Goal: Answer question/provide support

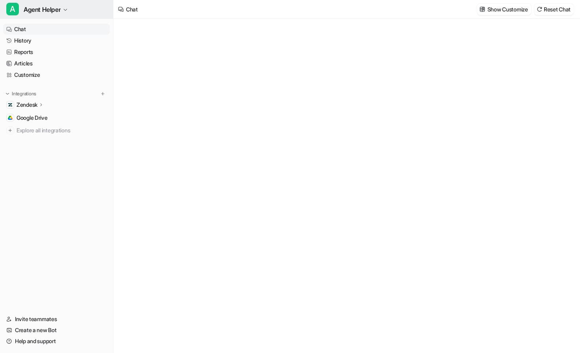
type textarea "**********"
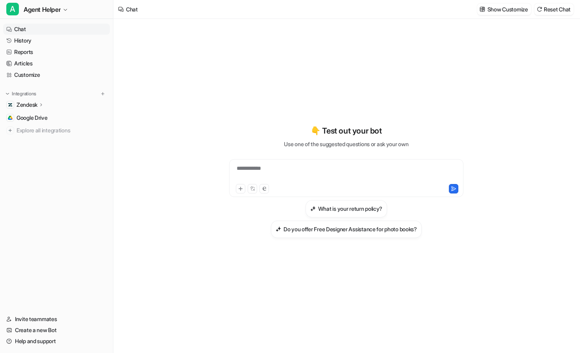
click at [302, 171] on div "**********" at bounding box center [346, 173] width 230 height 18
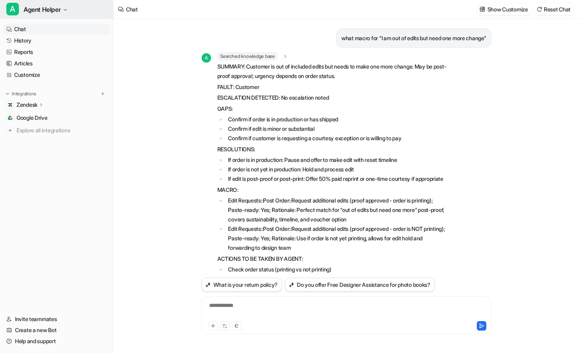
click at [50, 12] on span "Agent Helper" at bounding box center [42, 9] width 37 height 11
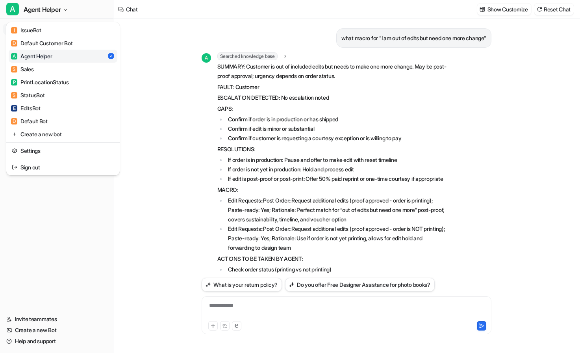
click at [178, 33] on div "A Agent Helper I IssueBot D Default Customer Bot A Agent Helper S Sales P Print…" at bounding box center [290, 176] width 580 height 353
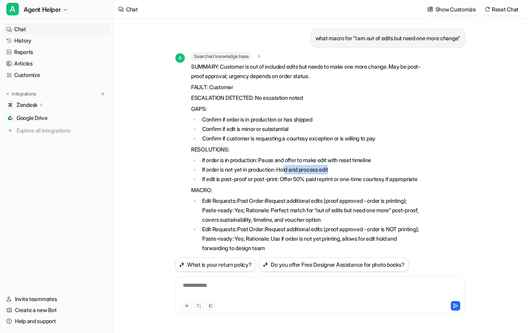
drag, startPoint x: 338, startPoint y: 168, endPoint x: 292, endPoint y: 169, distance: 46.5
click at [292, 169] on li "If order is not yet in production: Hold and process edit" at bounding box center [311, 169] width 222 height 9
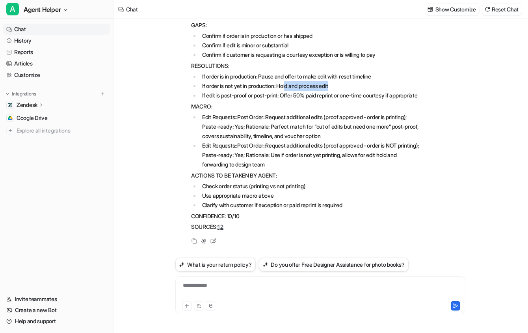
scroll to position [87, 0]
drag, startPoint x: 407, startPoint y: 122, endPoint x: 377, endPoint y: 123, distance: 30.8
click at [377, 123] on li "Edit Requests::Post Order::Request additional edits (proof approved - order is …" at bounding box center [311, 126] width 222 height 28
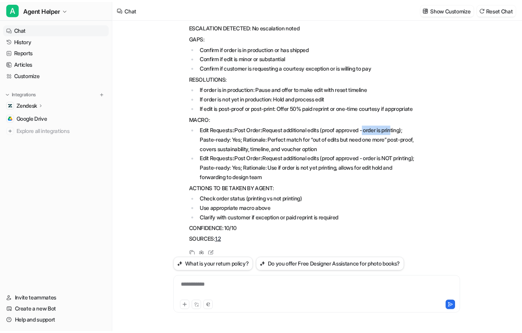
scroll to position [0, 0]
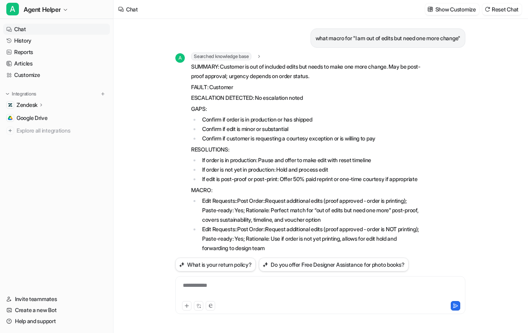
click at [283, 159] on li "If order is in production: Pause and offer to make edit with reset timeline" at bounding box center [311, 159] width 222 height 9
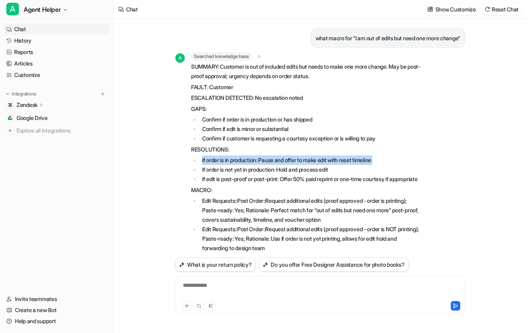
click at [283, 159] on li "If order is in production: Pause and offer to make edit with reset timeline" at bounding box center [311, 159] width 222 height 9
click at [256, 159] on li "If order is in production: Pause and offer to make edit with reset timeline" at bounding box center [311, 159] width 222 height 9
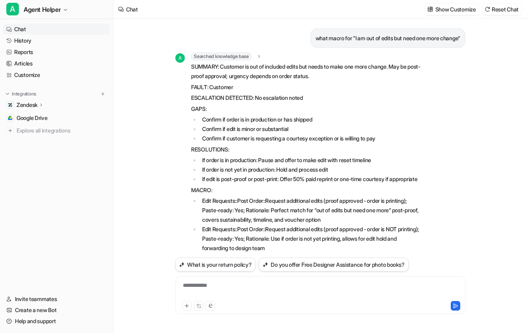
click at [291, 160] on li "If order is in production: Pause and offer to make edit with reset timeline" at bounding box center [311, 159] width 222 height 9
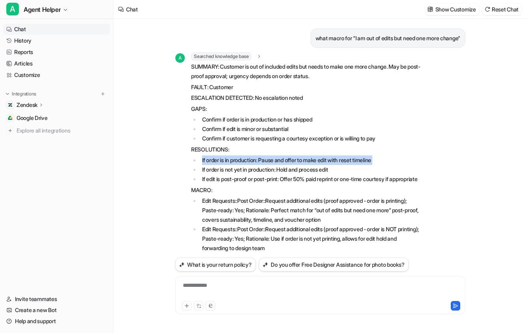
click at [291, 160] on li "If order is in production: Pause and offer to make edit with reset timeline" at bounding box center [311, 159] width 222 height 9
click at [270, 158] on li "If order is in production: Pause and offer to make edit with reset timeline" at bounding box center [311, 159] width 222 height 9
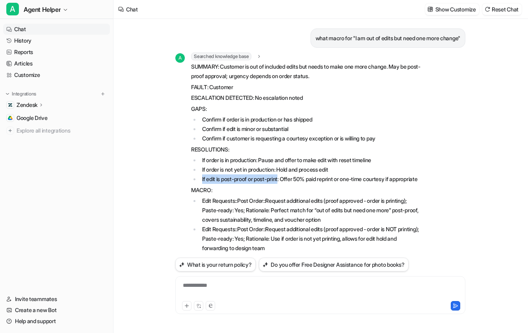
drag, startPoint x: 202, startPoint y: 178, endPoint x: 283, endPoint y: 181, distance: 80.8
click at [283, 181] on li "If edit is post-proof or post-print: Offer 50% paid reprint or one-time courtes…" at bounding box center [311, 178] width 222 height 9
click at [278, 181] on li "If edit is post-proof or post-print: Offer 50% paid reprint or one-time courtes…" at bounding box center [311, 178] width 222 height 9
drag, startPoint x: 283, startPoint y: 180, endPoint x: 223, endPoint y: 182, distance: 60.3
click at [223, 182] on li "If edit is post-proof or post-print: Offer 50% paid reprint or one-time courtes…" at bounding box center [311, 178] width 222 height 9
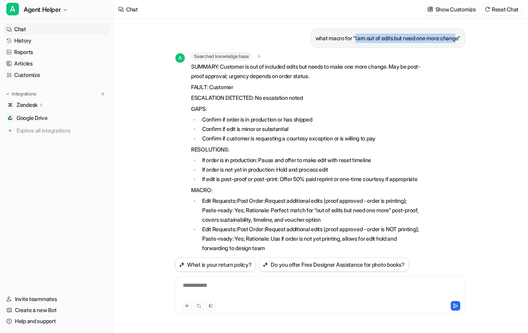
drag, startPoint x: 348, startPoint y: 37, endPoint x: 455, endPoint y: 36, distance: 106.8
click at [455, 36] on p "what macro for "I am out of edits but need one more change"" at bounding box center [388, 37] width 145 height 9
click at [41, 104] on icon at bounding box center [42, 105] width 6 height 6
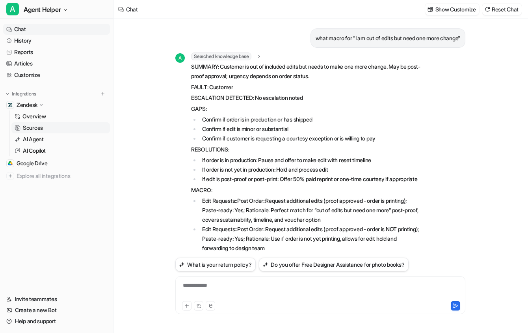
click at [39, 130] on p "Sources" at bounding box center [33, 128] width 20 height 8
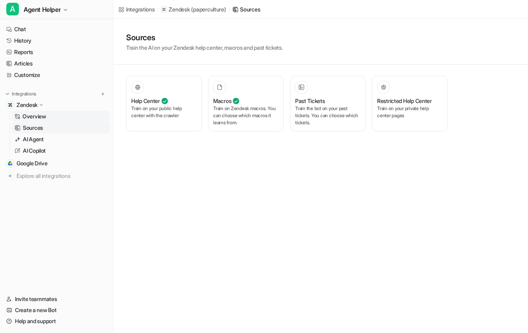
click at [46, 114] on p "Overview" at bounding box center [34, 116] width 24 height 8
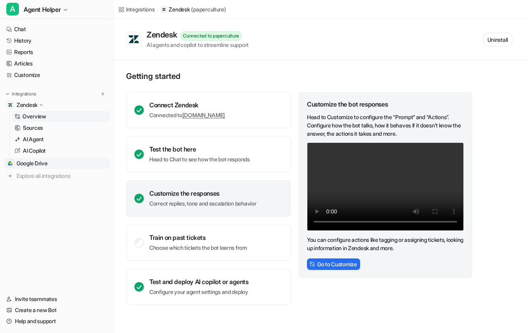
click at [45, 165] on span "Google Drive" at bounding box center [32, 163] width 31 height 8
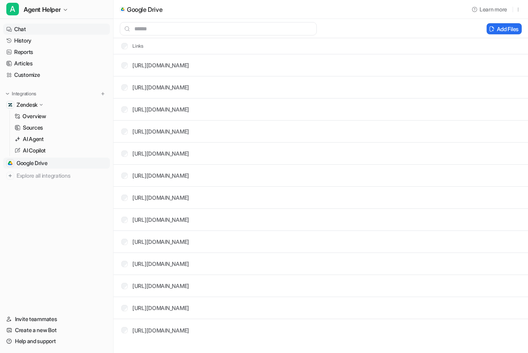
click at [40, 29] on link "Chat" at bounding box center [56, 29] width 107 height 11
